Goal: Entertainment & Leisure: Consume media (video, audio)

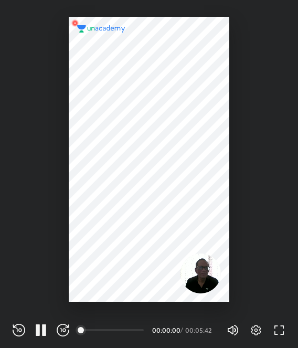
scroll to position [348, 298]
click at [256, 330] on icon "button" at bounding box center [256, 330] width 13 height 13
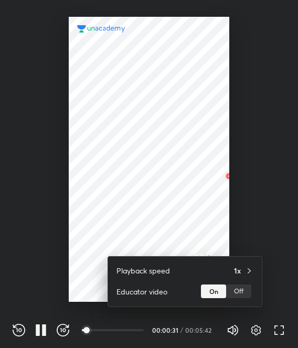
click at [250, 271] on icon at bounding box center [249, 271] width 8 height 8
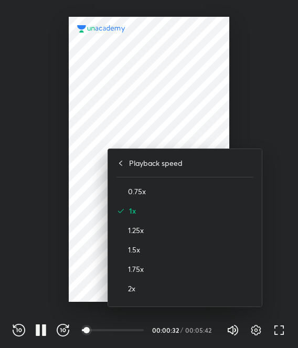
click at [192, 235] on h4 "1.25x" at bounding box center [191, 230] width 126 height 11
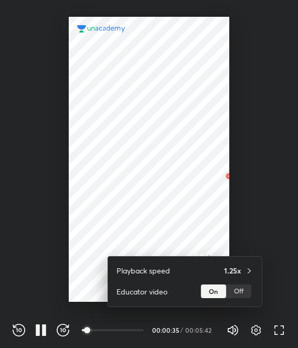
click at [245, 273] on div "1.25x" at bounding box center [238, 270] width 29 height 11
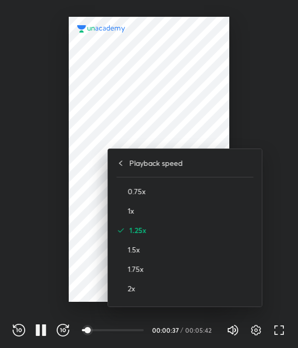
click at [152, 213] on h4 "1x" at bounding box center [191, 210] width 126 height 11
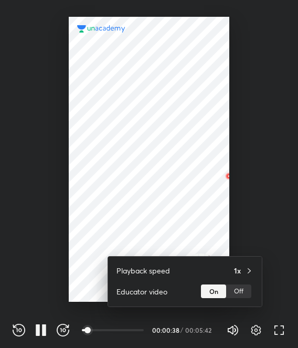
click at [249, 149] on div at bounding box center [149, 174] width 298 height 348
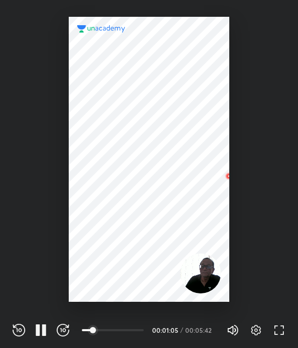
click at [256, 330] on icon "button" at bounding box center [256, 330] width 13 height 13
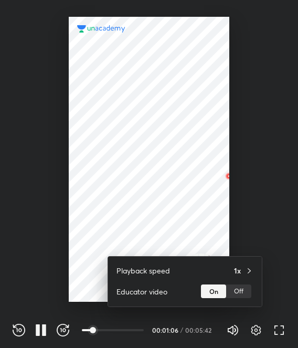
click at [250, 270] on icon at bounding box center [249, 271] width 8 height 8
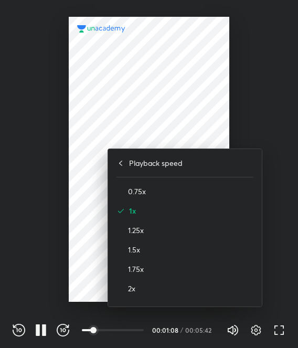
click at [195, 235] on h4 "1.25x" at bounding box center [191, 230] width 126 height 11
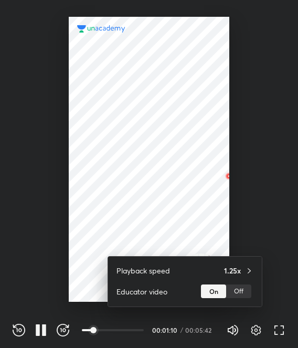
click at [248, 216] on div at bounding box center [149, 174] width 298 height 348
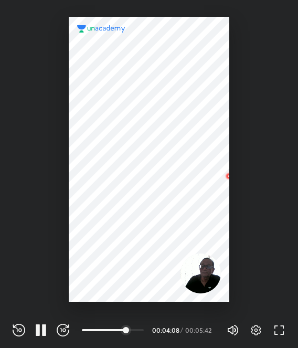
click at [200, 106] on div at bounding box center [149, 159] width 161 height 285
click at [183, 127] on div at bounding box center [149, 159] width 161 height 285
click at [166, 163] on div at bounding box center [149, 159] width 161 height 285
click at [63, 330] on icon "button" at bounding box center [64, 330] width 3 height 4
